Goal: Task Accomplishment & Management: Manage account settings

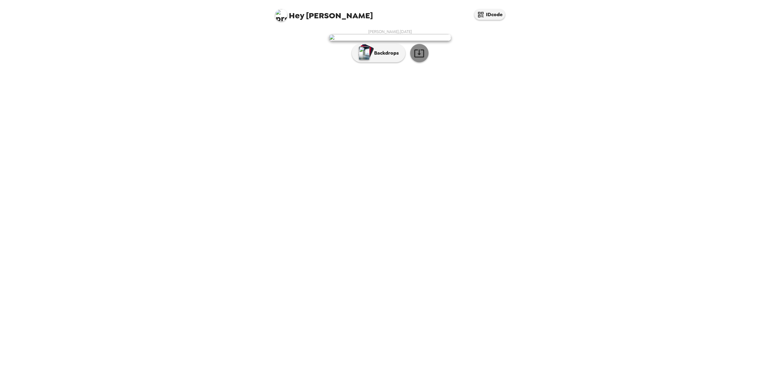
click at [421, 57] on icon "button" at bounding box center [419, 53] width 10 height 8
click at [416, 62] on button "button" at bounding box center [419, 53] width 18 height 18
click at [645, 121] on div "Hey [PERSON_NAME] IDcode [PERSON_NAME] , [DATE] Backdrops" at bounding box center [390, 196] width 780 height 392
